Goal: Task Accomplishment & Management: Manage account settings

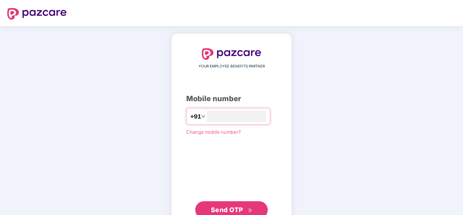
type input "**********"
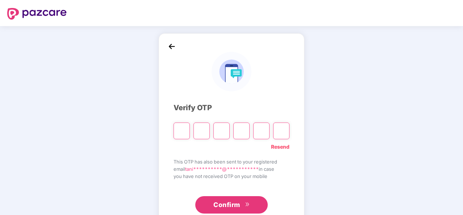
type input "*"
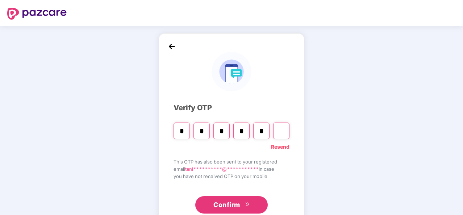
type input "*"
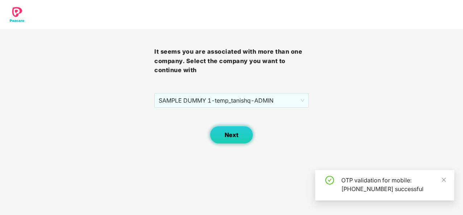
click at [231, 139] on button "Next" at bounding box center [232, 135] width 44 height 18
